Goal: Task Accomplishment & Management: Complete application form

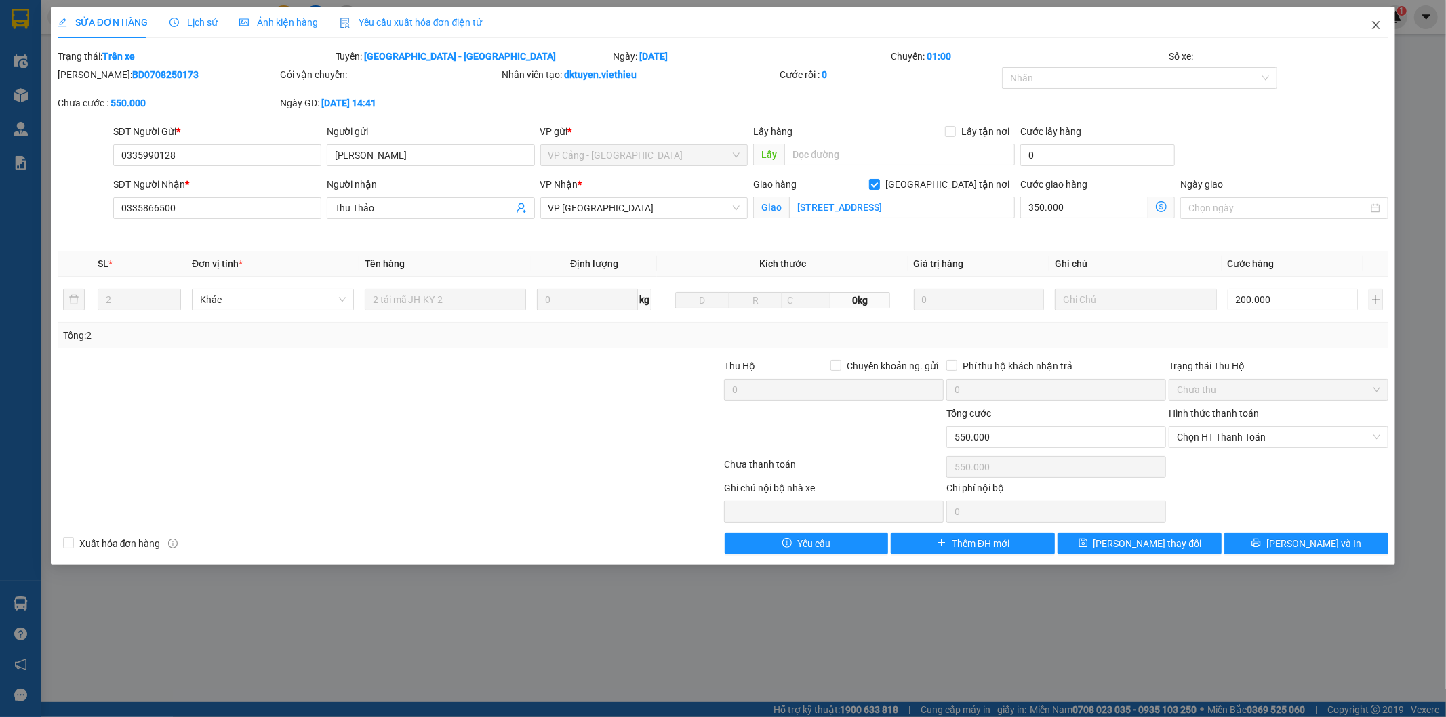
click at [1367, 27] on span "Close" at bounding box center [1376, 26] width 38 height 38
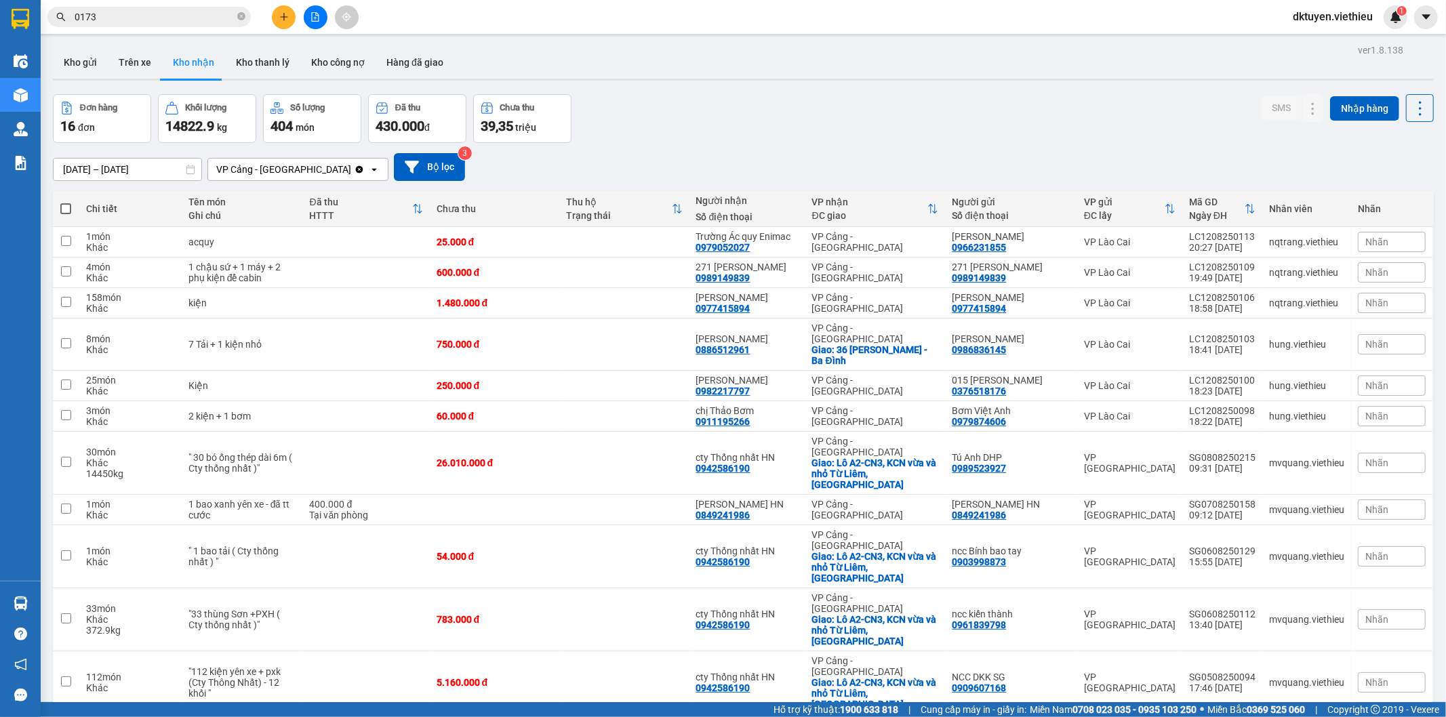
click at [954, 134] on div "Đơn hàng 16 đơn Khối lượng 14822.9 kg Số lượng 404 món Đã thu 430.000 đ Chưa th…" at bounding box center [743, 118] width 1381 height 49
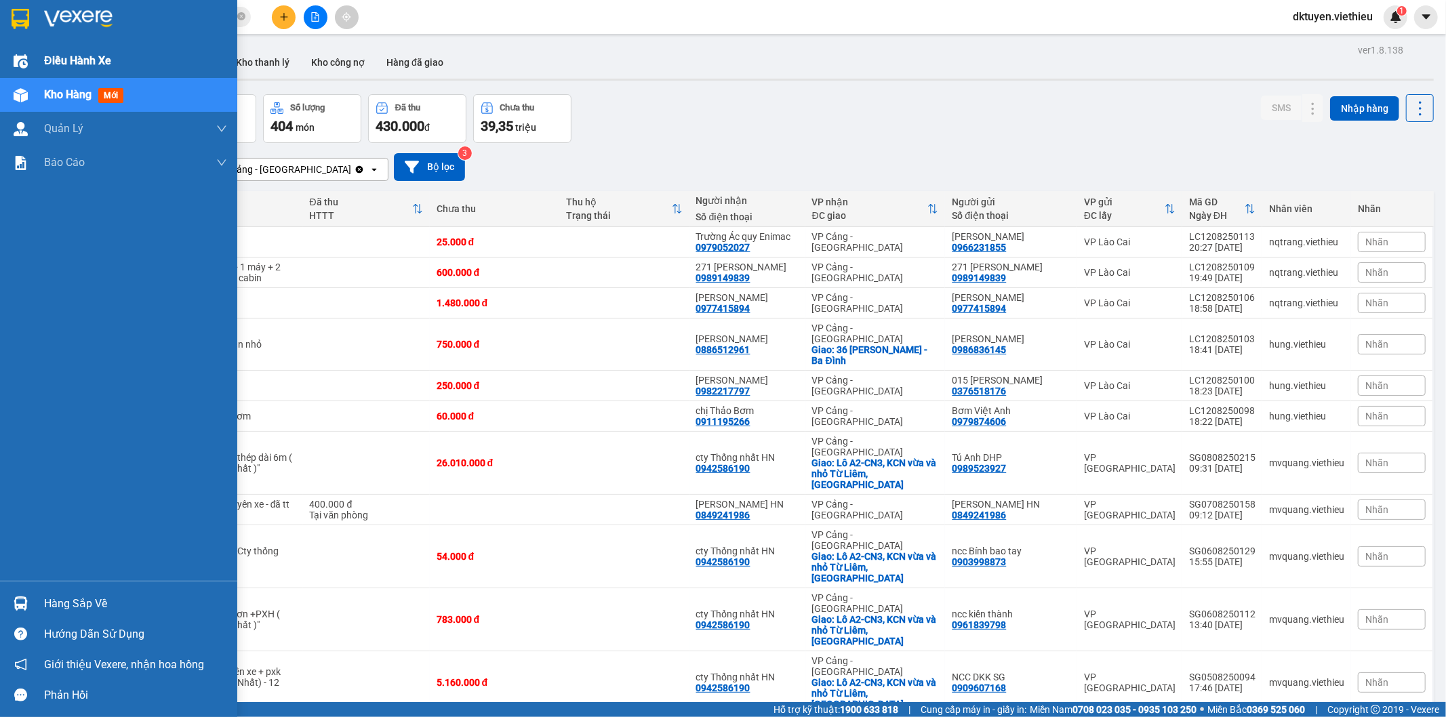
click at [34, 62] on div "Điều hành xe" at bounding box center [118, 61] width 237 height 34
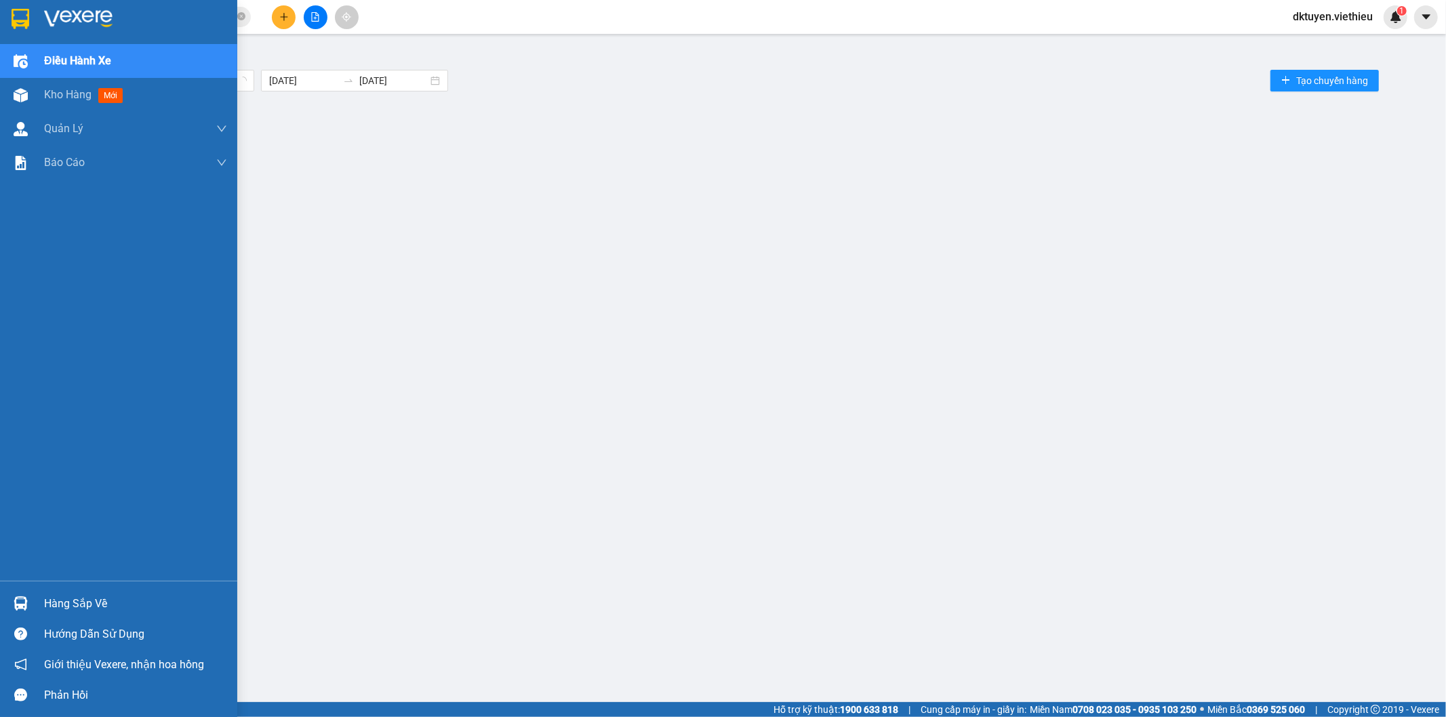
click at [84, 62] on span "Điều hành xe" at bounding box center [77, 60] width 67 height 17
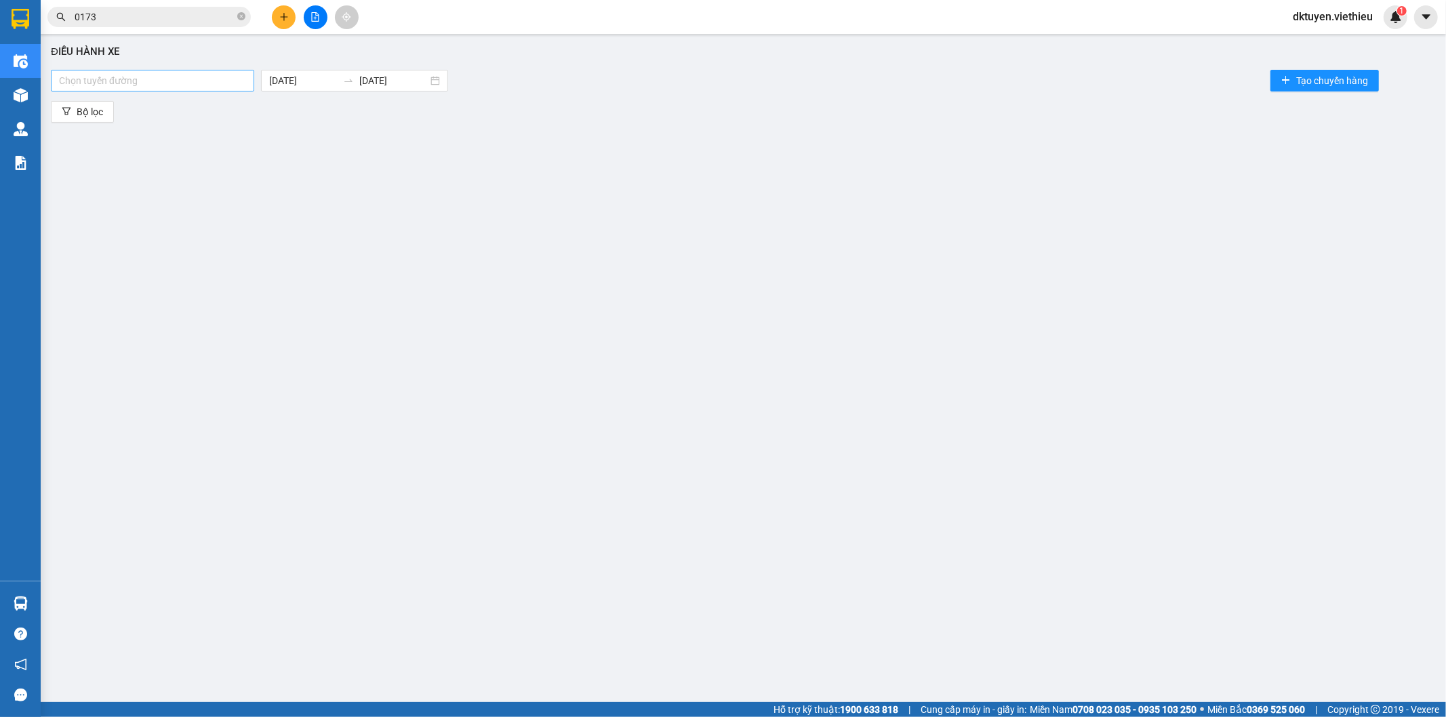
click at [197, 85] on div at bounding box center [152, 81] width 197 height 16
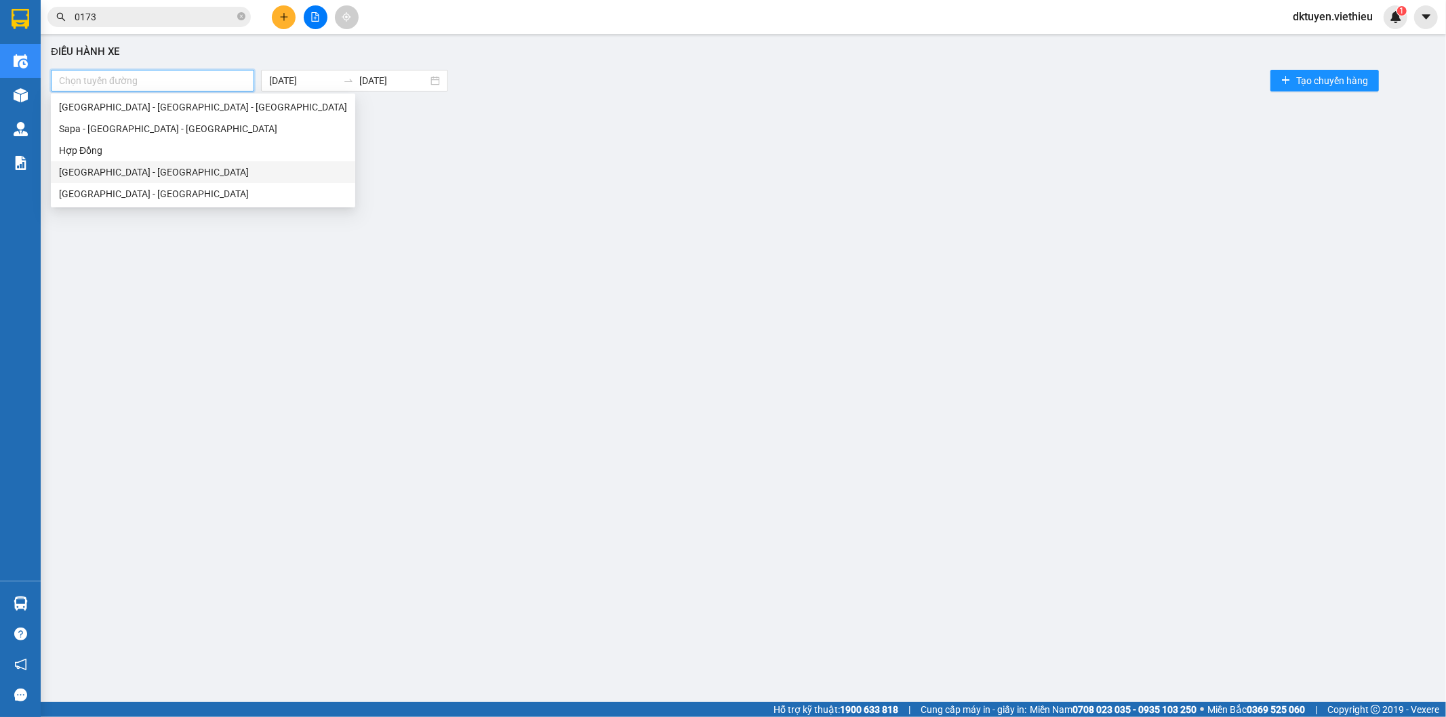
click at [131, 174] on div "[GEOGRAPHIC_DATA] - [GEOGRAPHIC_DATA]" at bounding box center [203, 172] width 288 height 15
click at [131, 174] on div "[GEOGRAPHIC_DATA] - [GEOGRAPHIC_DATA]" at bounding box center [198, 172] width 279 height 15
click at [188, 112] on div "[GEOGRAPHIC_DATA] - [GEOGRAPHIC_DATA] - [GEOGRAPHIC_DATA]" at bounding box center [203, 107] width 288 height 15
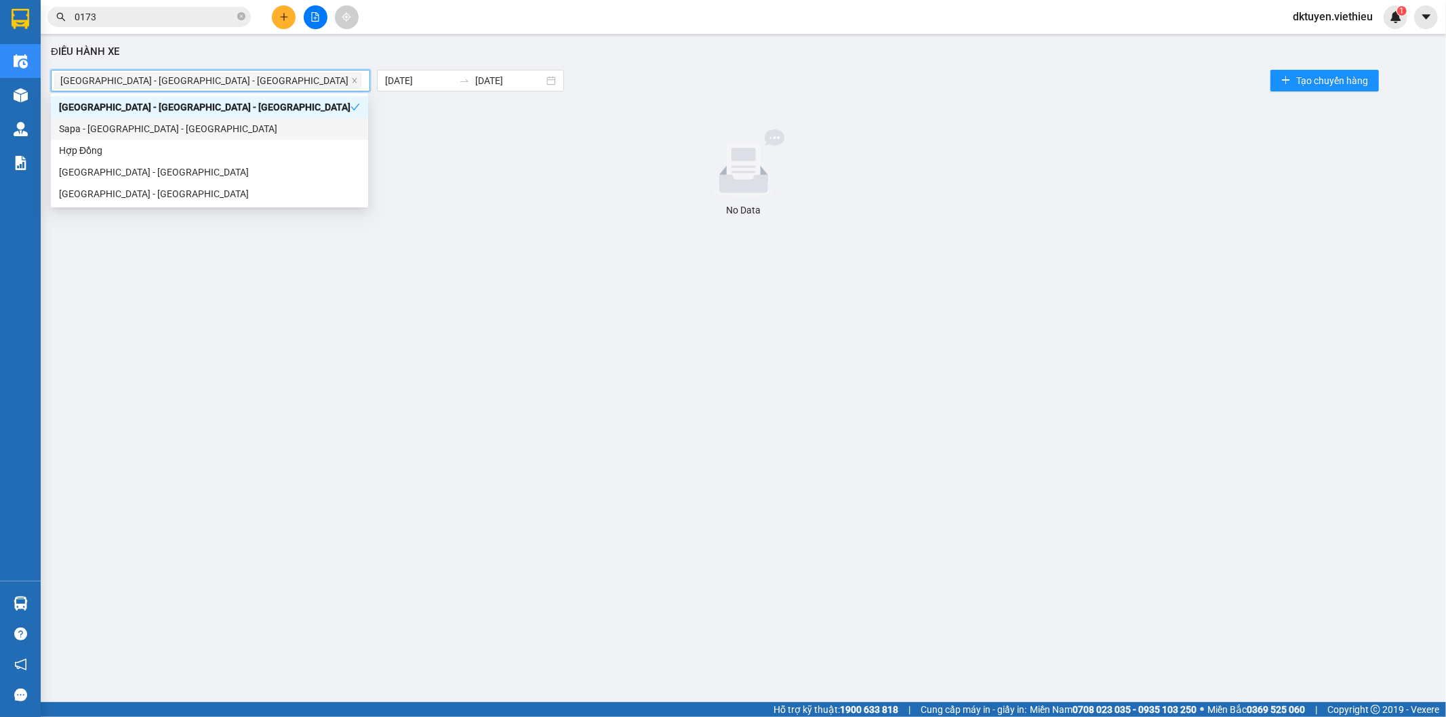
click at [131, 136] on div "Sapa - [GEOGRAPHIC_DATA] - [GEOGRAPHIC_DATA]" at bounding box center [209, 129] width 317 height 22
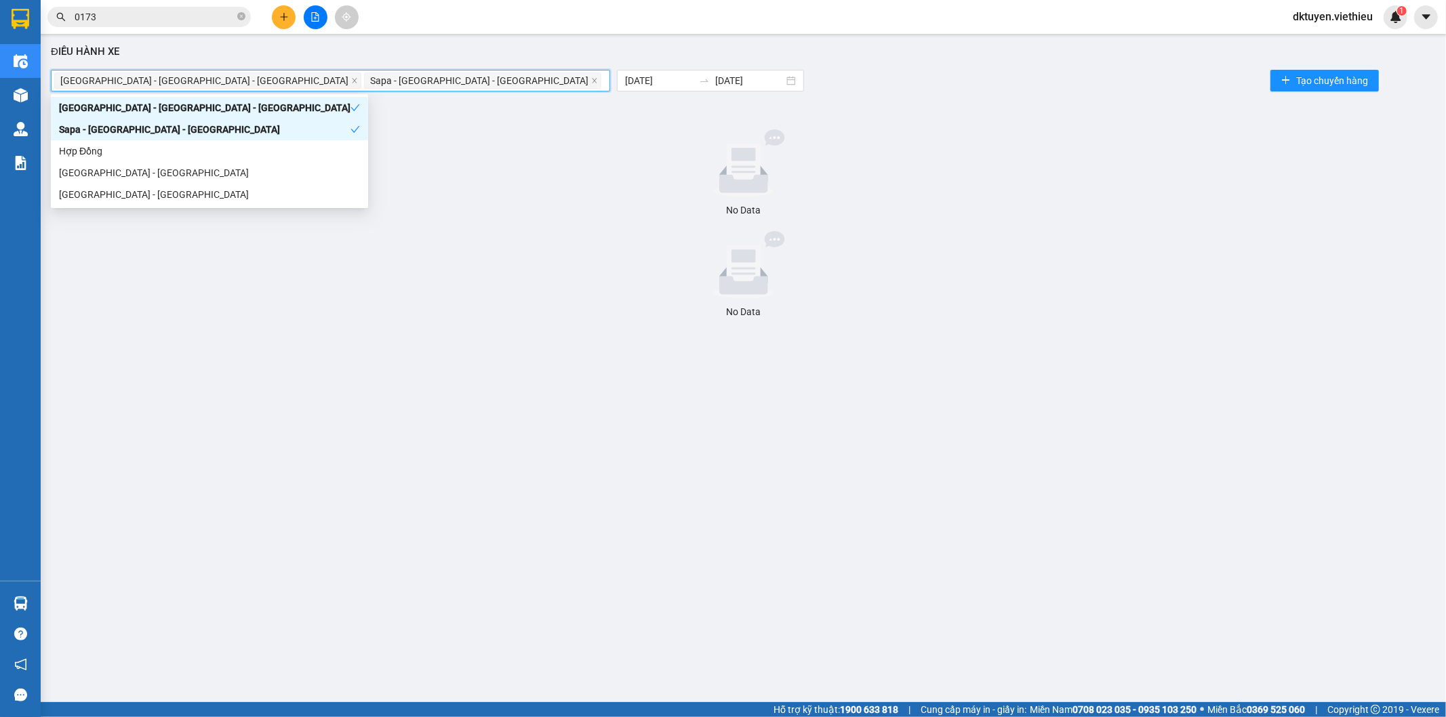
click at [163, 109] on div "[GEOGRAPHIC_DATA] - [GEOGRAPHIC_DATA] - [GEOGRAPHIC_DATA]" at bounding box center [204, 107] width 291 height 15
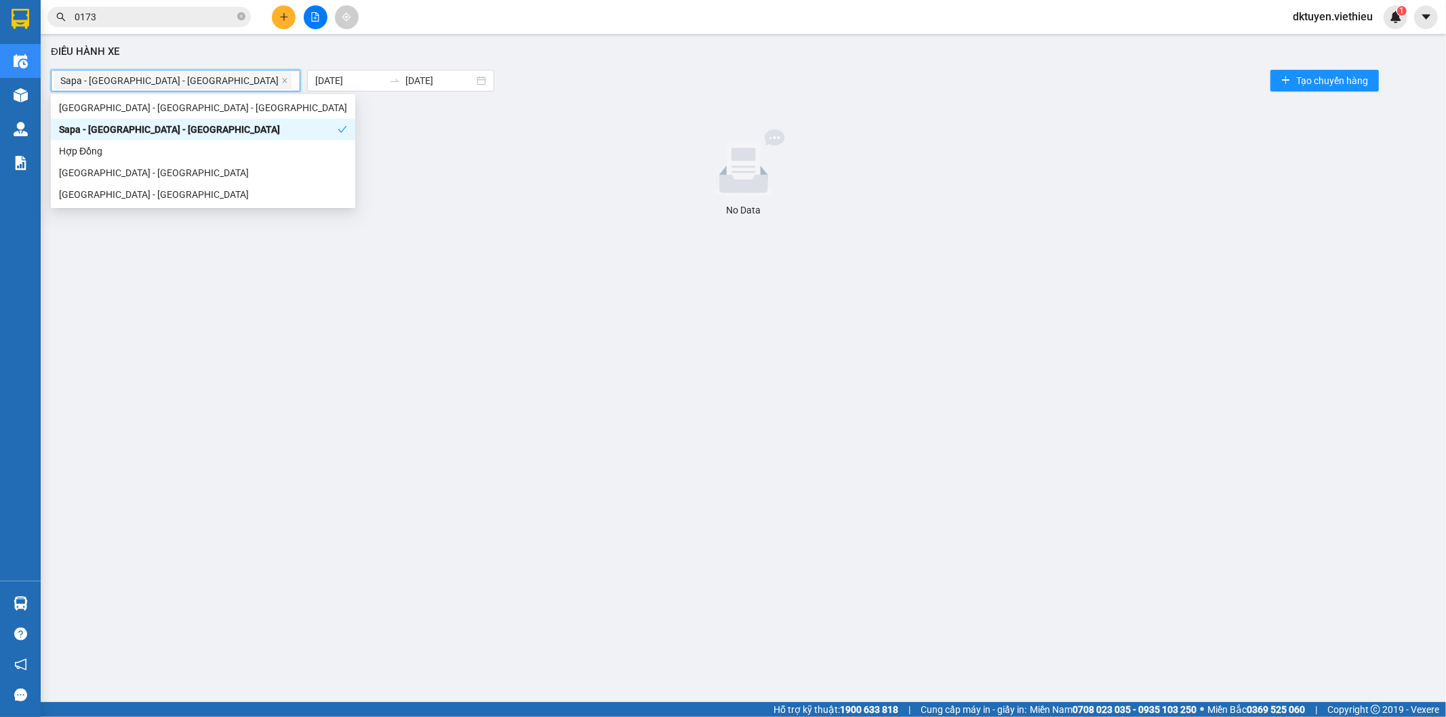
click at [167, 130] on div "Sapa - [GEOGRAPHIC_DATA] - [GEOGRAPHIC_DATA]" at bounding box center [198, 129] width 279 height 15
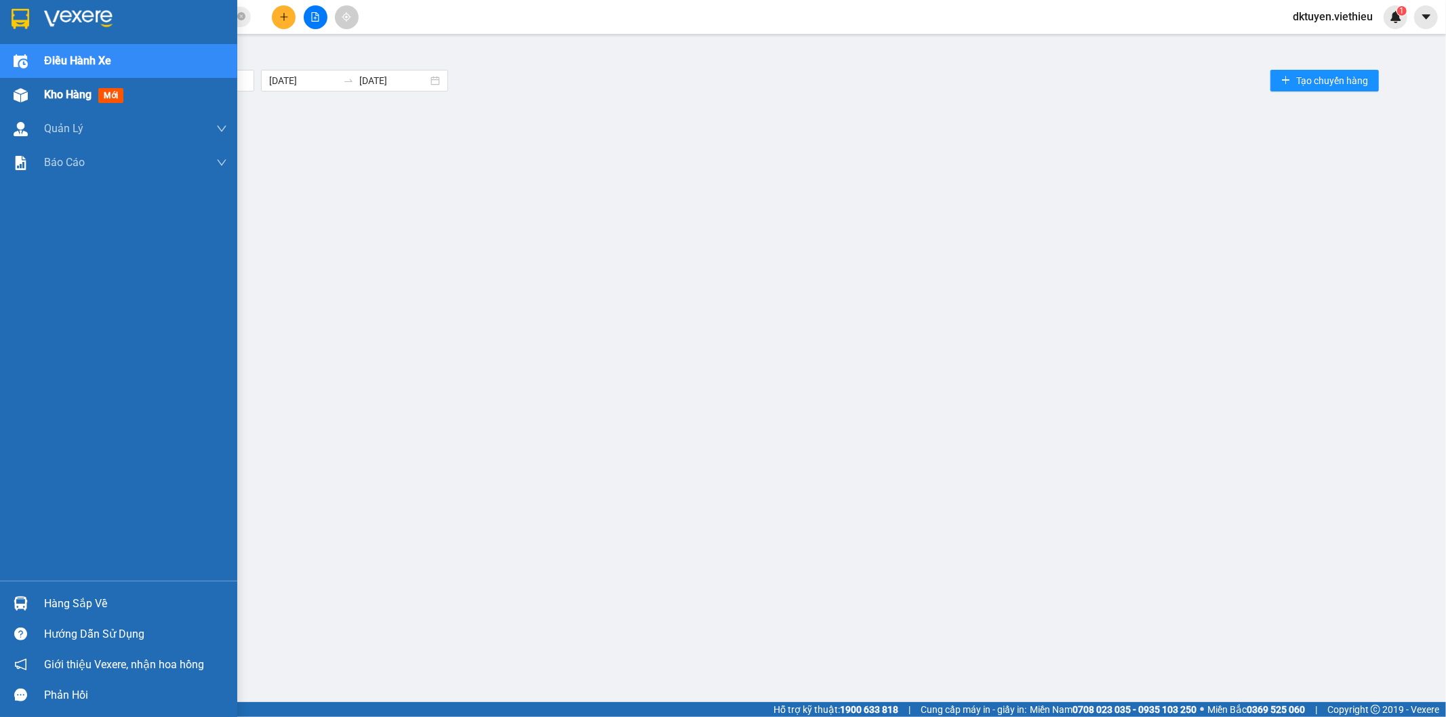
click at [42, 97] on div "Kho hàng mới" at bounding box center [118, 95] width 237 height 34
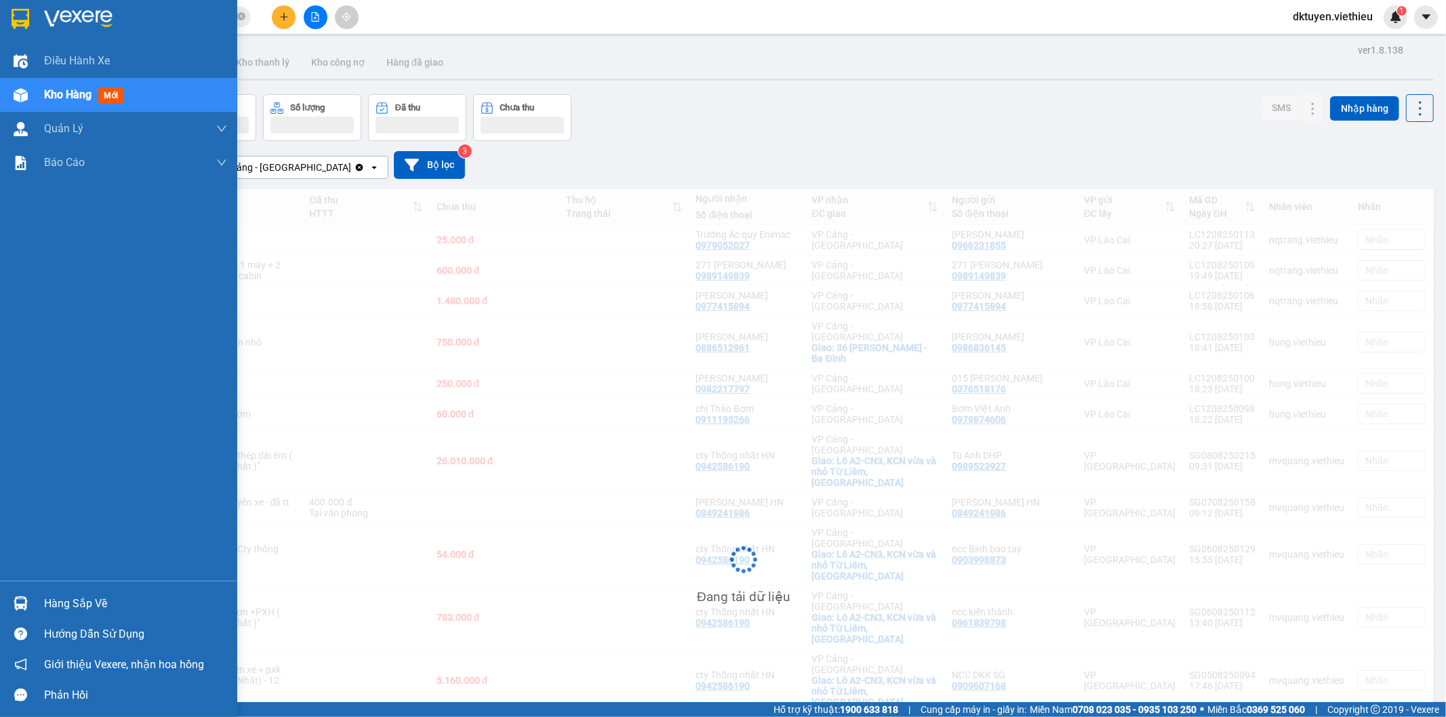
click at [42, 97] on div "Kho hàng mới" at bounding box center [118, 95] width 237 height 34
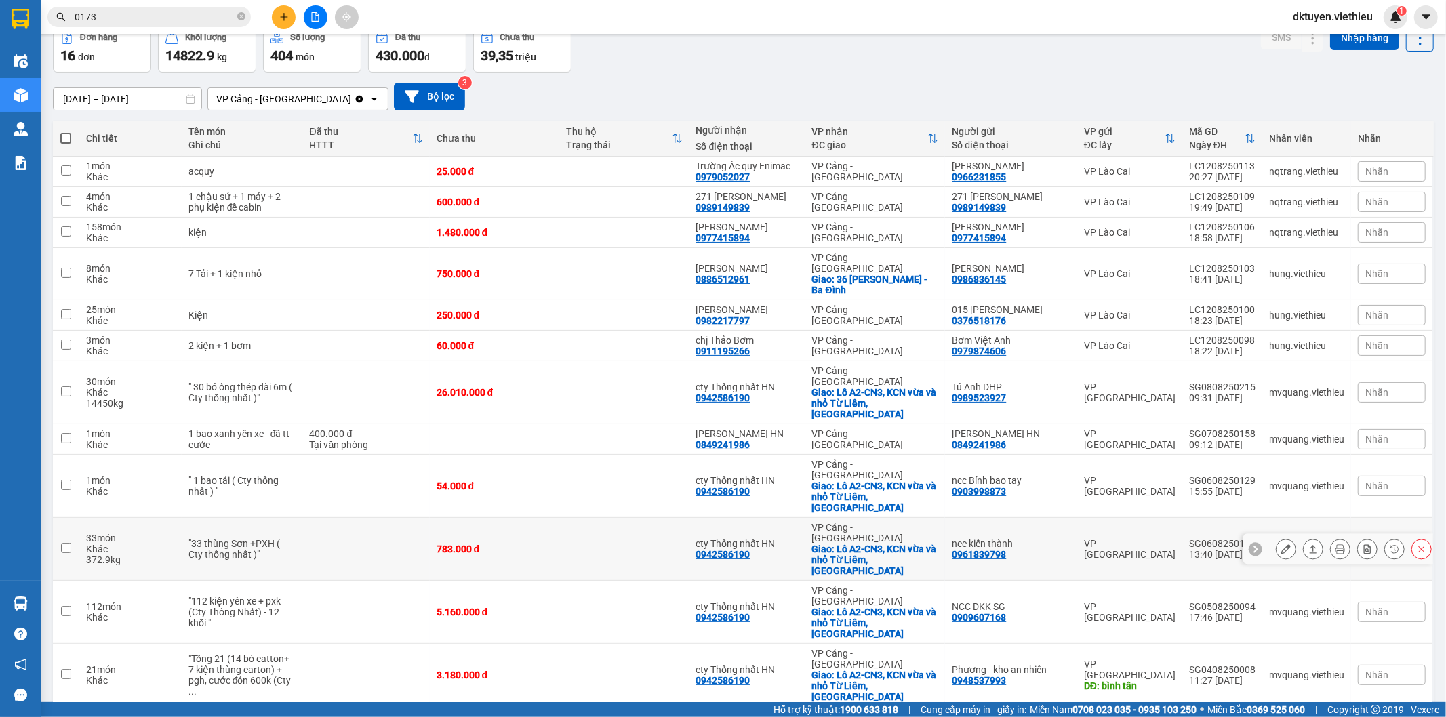
scroll to position [145, 0]
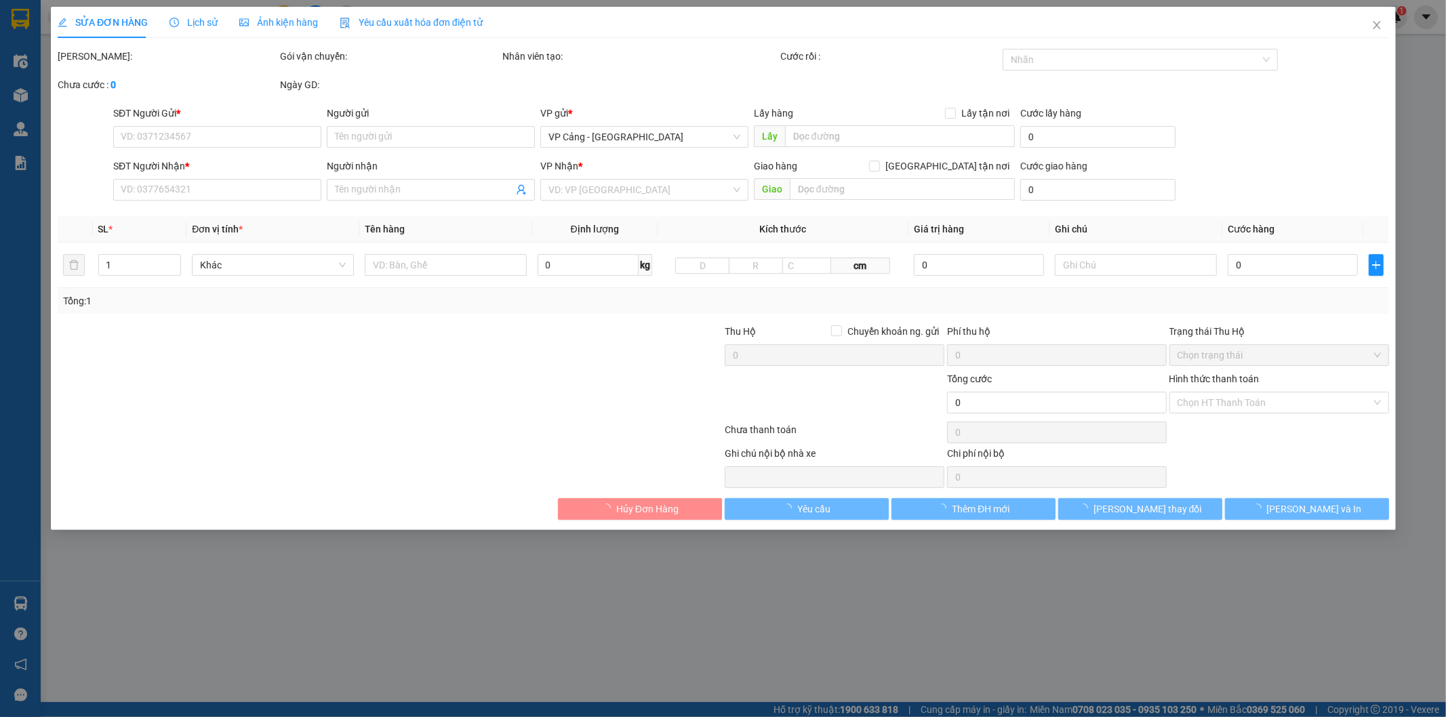
type input "0398666560"
type input "013 Hoàng Hoa Thám"
type input "0918791333"
type input "Xuân"
type input "640.000"
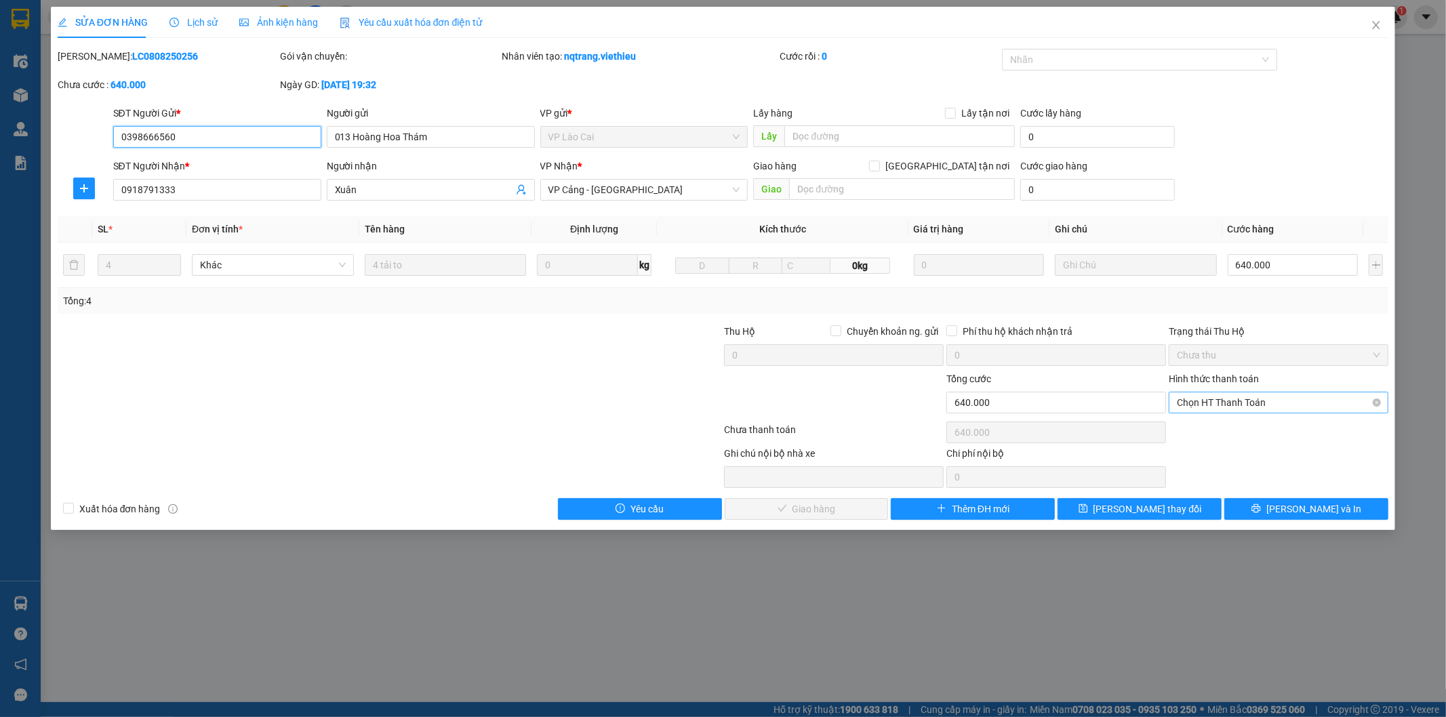
click at [1215, 404] on span "Chọn HT Thanh Toán" at bounding box center [1278, 402] width 203 height 20
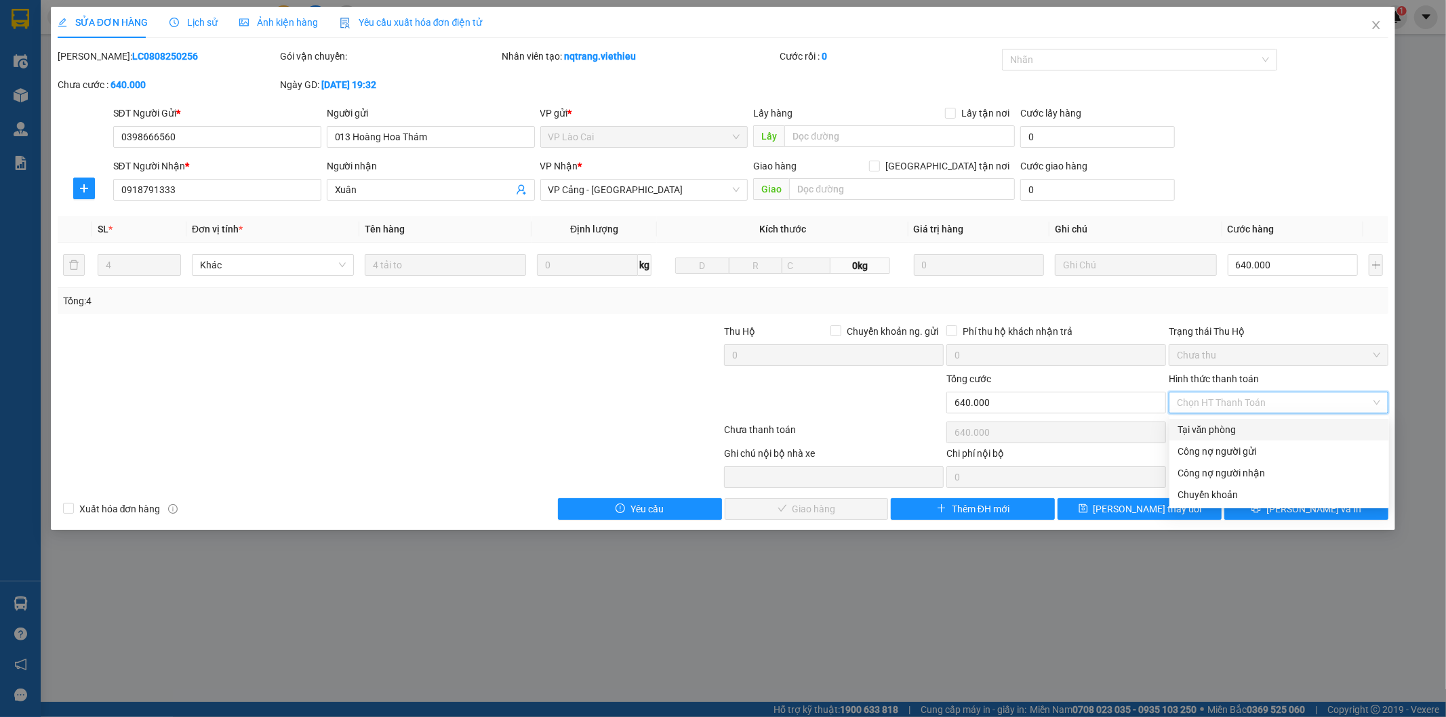
click at [1214, 429] on div "Tại văn phòng" at bounding box center [1278, 429] width 203 height 15
type input "0"
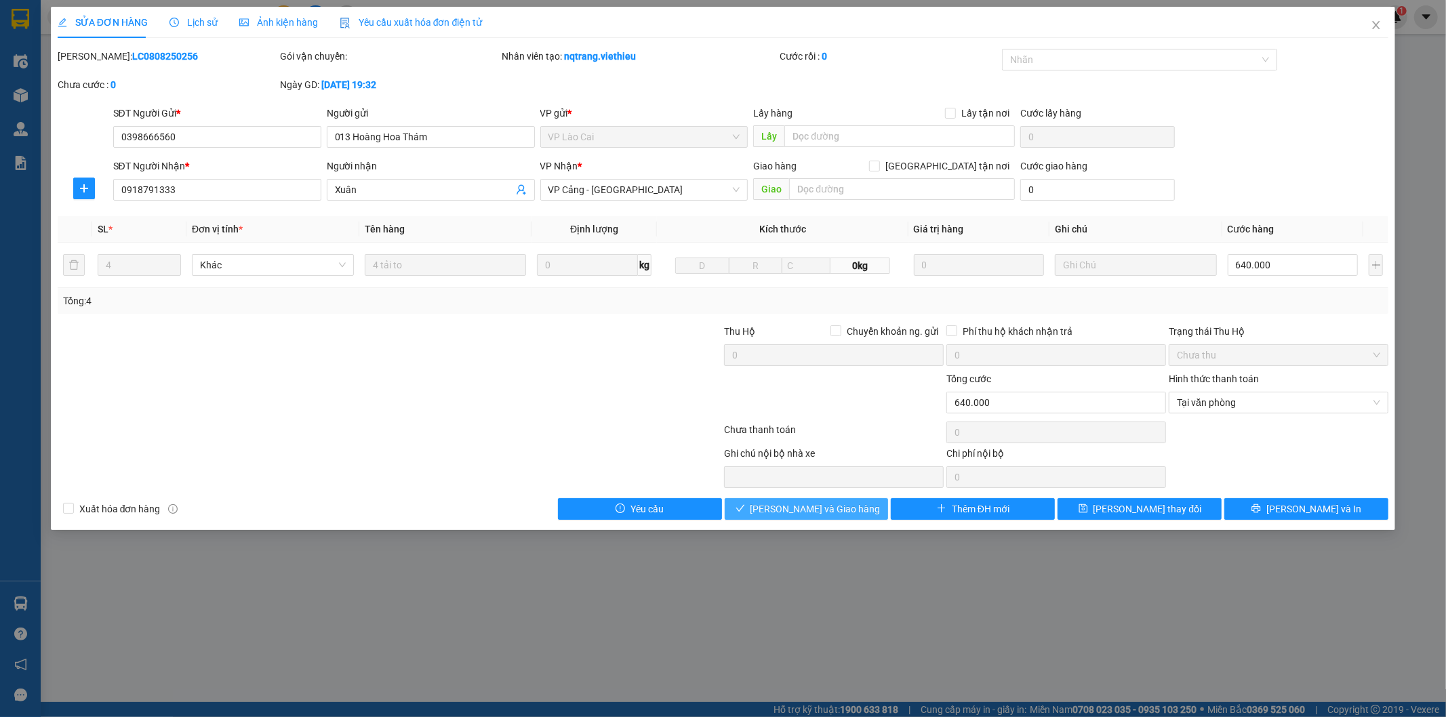
click at [836, 510] on span "[PERSON_NAME] và Giao hàng" at bounding box center [815, 509] width 130 height 15
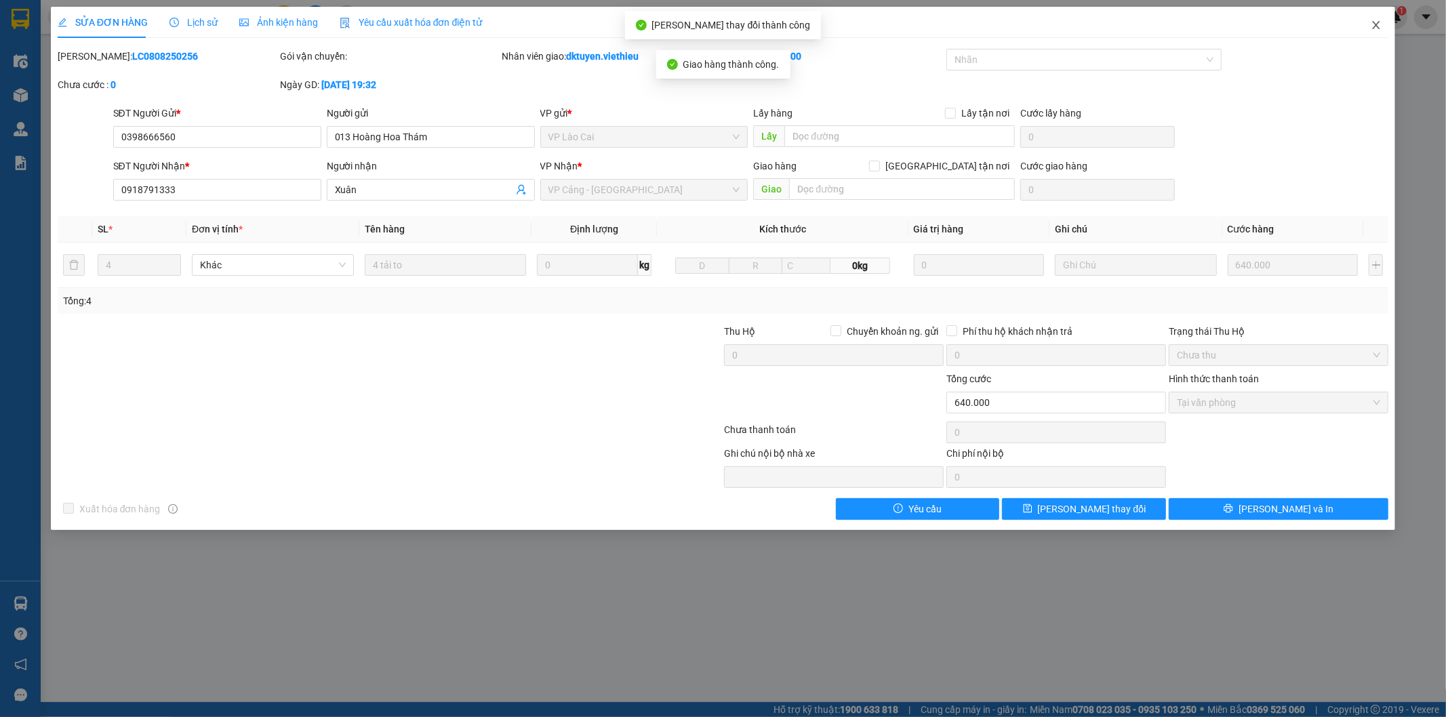
click at [1373, 29] on icon "close" at bounding box center [1376, 25] width 11 height 11
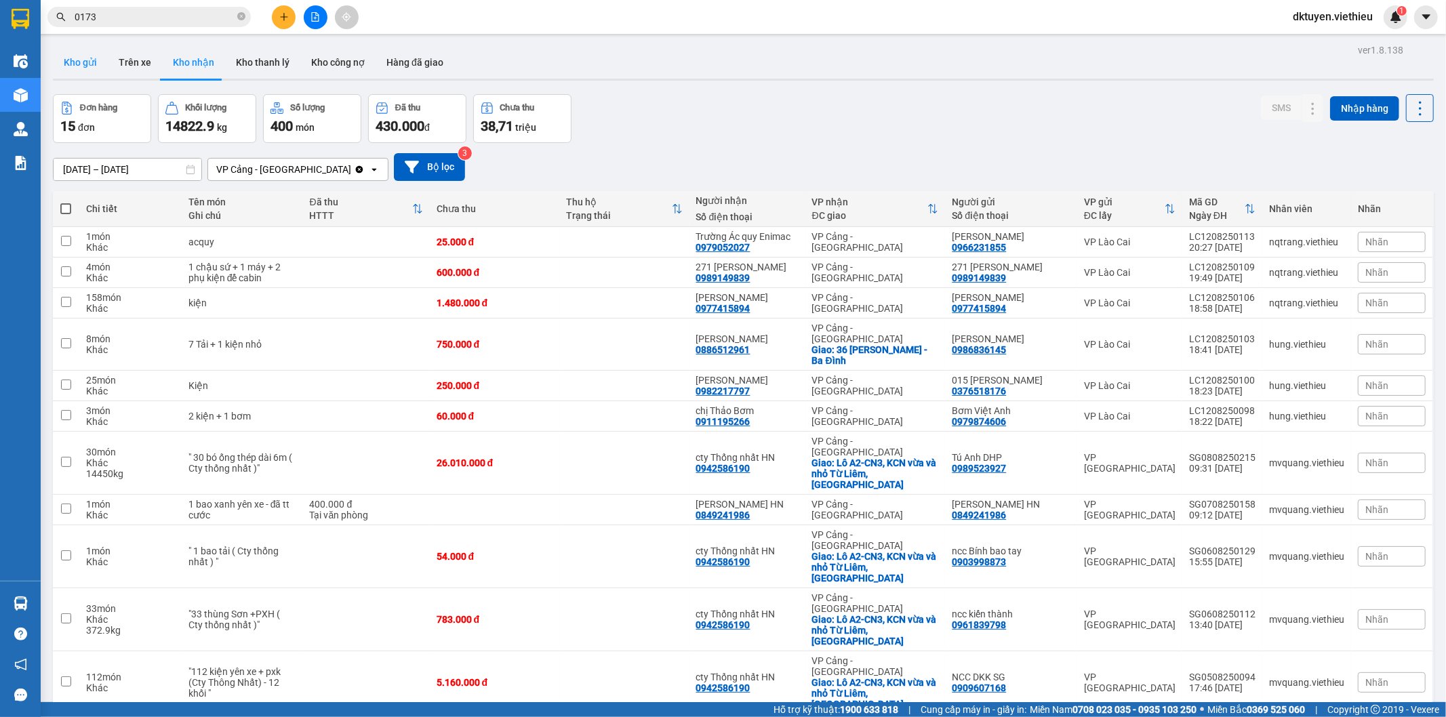
click at [86, 66] on button "Kho gửi" at bounding box center [80, 62] width 55 height 33
